Goal: Task Accomplishment & Management: Use online tool/utility

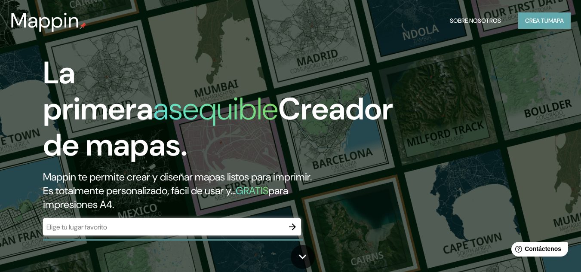
click at [525, 23] on font "Crea tu" at bounding box center [536, 21] width 23 height 8
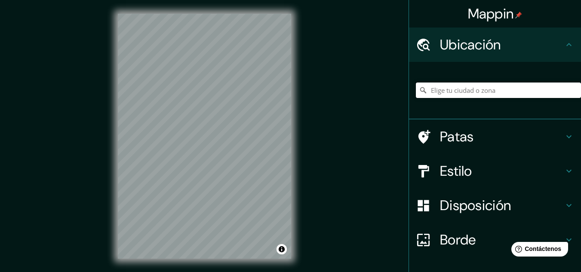
click at [476, 93] on input "Elige tu ciudad o zona" at bounding box center [498, 90] width 165 height 15
click at [512, 175] on h4 "Estilo" at bounding box center [502, 171] width 124 height 17
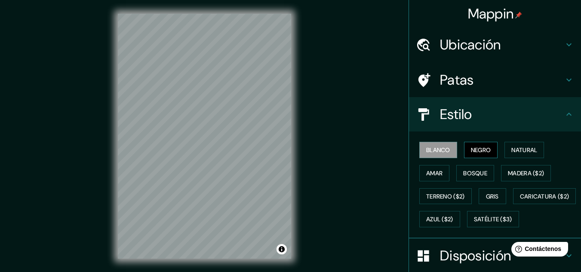
click at [483, 144] on button "Negro" at bounding box center [481, 150] width 34 height 16
click at [518, 152] on font "Natural" at bounding box center [525, 150] width 26 height 8
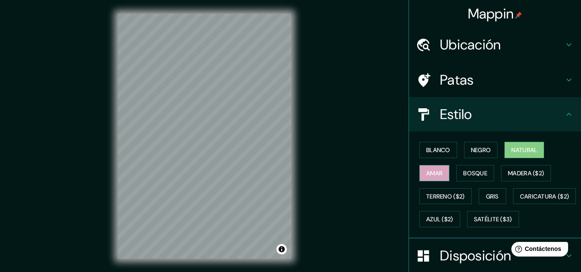
click at [428, 168] on font "Amar" at bounding box center [434, 173] width 16 height 11
click at [463, 179] on font "Bosque" at bounding box center [475, 173] width 24 height 11
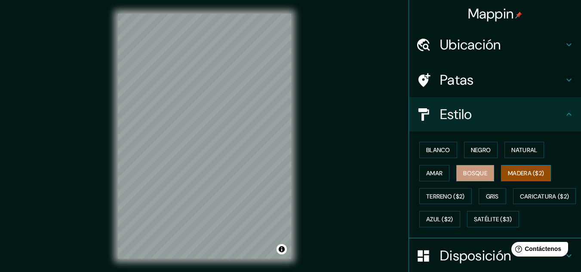
click at [503, 177] on button "Madera ($2)" at bounding box center [526, 173] width 50 height 16
click at [426, 198] on font "Terreno ($2)" at bounding box center [445, 197] width 39 height 8
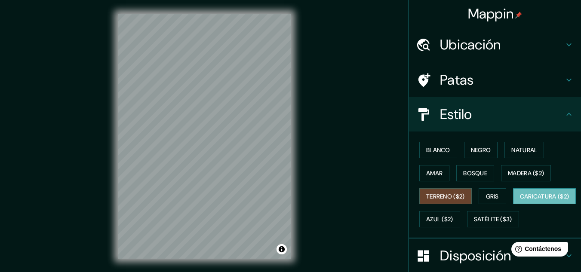
click at [520, 201] on font "Caricatura ($2)" at bounding box center [544, 197] width 49 height 8
click at [454, 216] on font "Azul ($2)" at bounding box center [439, 220] width 27 height 8
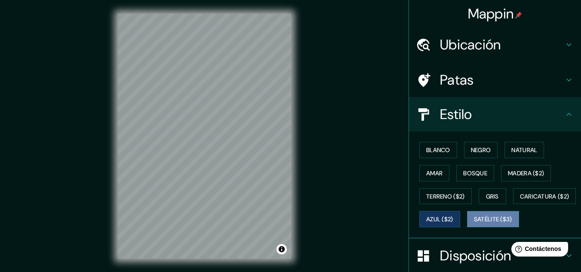
click at [474, 224] on font "Satélite ($3)" at bounding box center [493, 220] width 38 height 8
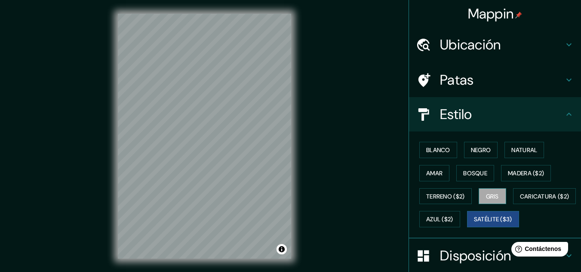
click at [486, 195] on font "Gris" at bounding box center [492, 197] width 13 height 8
click at [474, 224] on font "Satélite ($3)" at bounding box center [493, 220] width 38 height 8
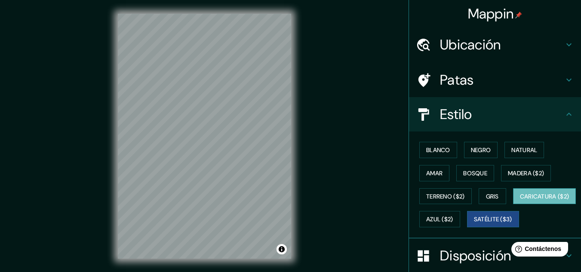
click at [513, 205] on button "Caricatura ($2)" at bounding box center [544, 196] width 63 height 16
click at [483, 50] on font "Ubicación" at bounding box center [470, 45] width 61 height 18
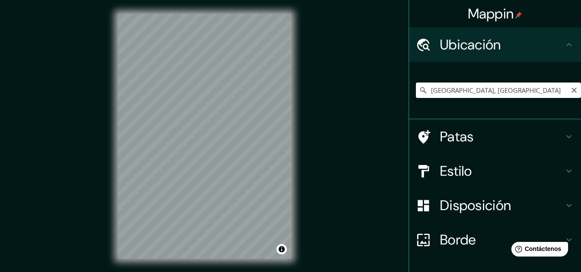
click at [440, 86] on input "[GEOGRAPHIC_DATA], [GEOGRAPHIC_DATA]" at bounding box center [498, 90] width 165 height 15
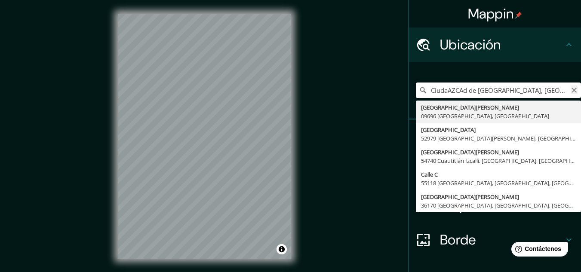
type input "CiudaAZCAd de [GEOGRAPHIC_DATA], [GEOGRAPHIC_DATA]"
click at [571, 89] on icon "Claro" at bounding box center [574, 90] width 7 height 7
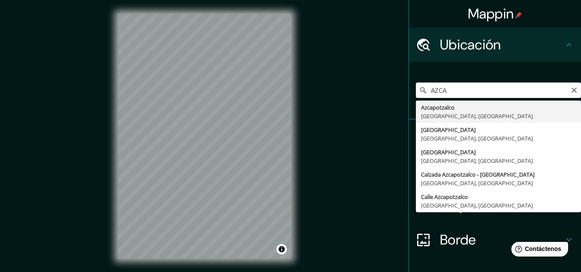
type input "[GEOGRAPHIC_DATA], [GEOGRAPHIC_DATA], [GEOGRAPHIC_DATA]"
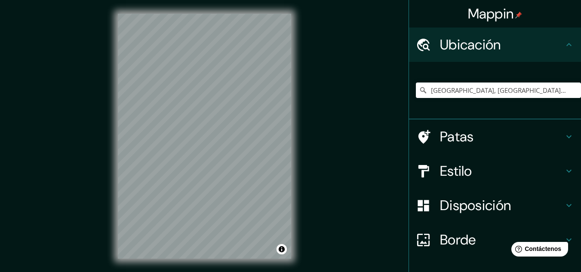
click at [460, 136] on font "Patas" at bounding box center [457, 137] width 34 height 18
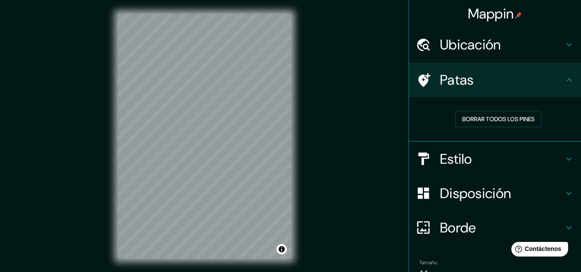
click at [501, 79] on h4 "Patas" at bounding box center [502, 79] width 124 height 17
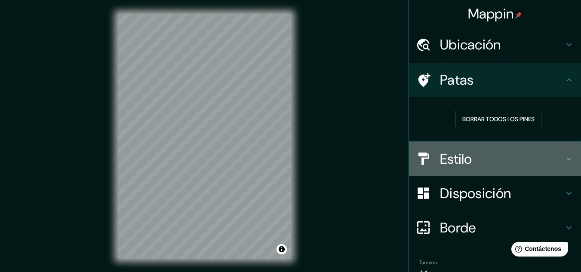
click at [462, 157] on font "Estilo" at bounding box center [456, 159] width 32 height 18
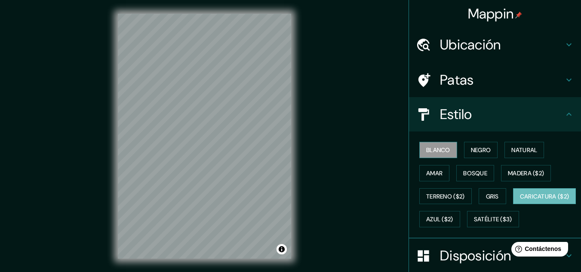
click at [444, 149] on font "Blanco" at bounding box center [438, 150] width 24 height 8
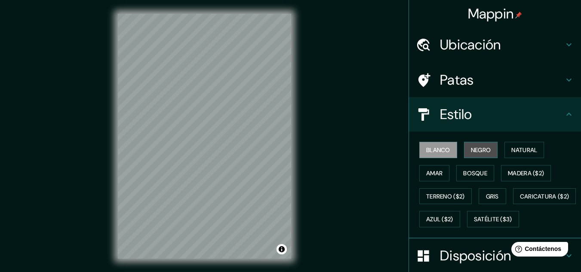
click at [464, 151] on button "Negro" at bounding box center [481, 150] width 34 height 16
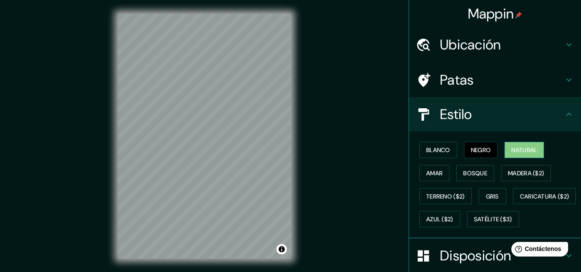
click at [516, 153] on font "Natural" at bounding box center [525, 150] width 26 height 8
click at [426, 174] on font "Amar" at bounding box center [434, 174] width 16 height 8
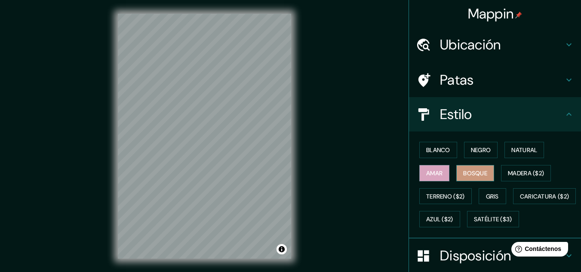
click at [467, 177] on font "Bosque" at bounding box center [475, 174] width 24 height 8
click at [442, 196] on font "Terreno ($2)" at bounding box center [445, 197] width 39 height 8
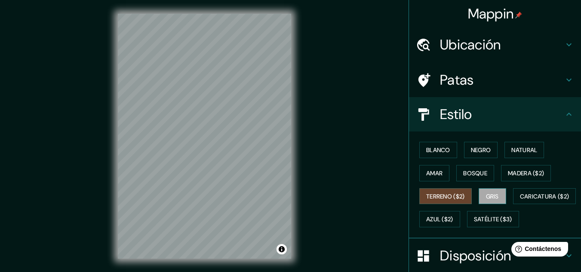
click at [487, 194] on font "Gris" at bounding box center [492, 197] width 13 height 8
click at [445, 143] on button "Blanco" at bounding box center [439, 150] width 38 height 16
